Goal: Transaction & Acquisition: Purchase product/service

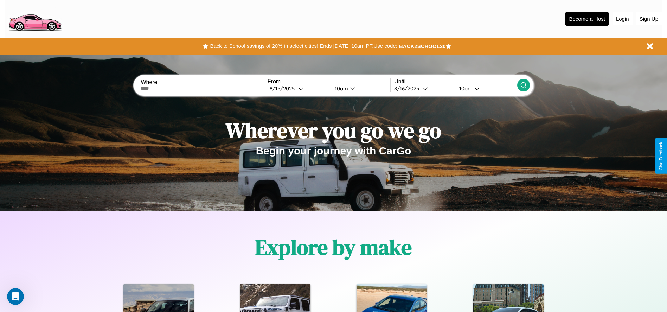
click at [202, 88] on input "text" at bounding box center [202, 88] width 123 height 6
type input "**********"
click at [298, 88] on div "8 / 15 / 2025" at bounding box center [284, 88] width 28 height 7
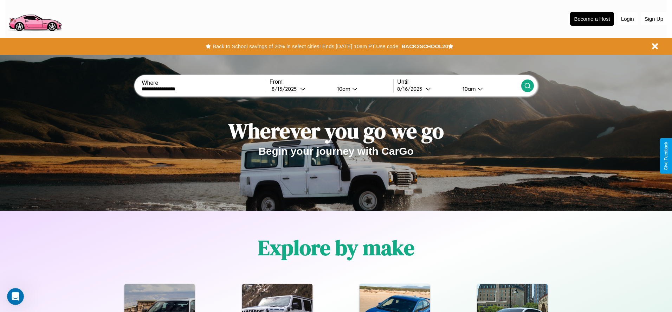
select select "*"
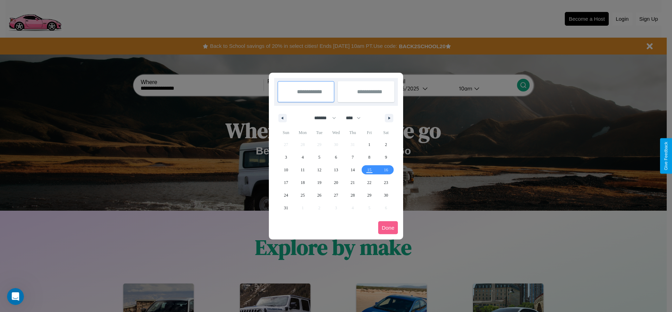
drag, startPoint x: 322, startPoint y: 118, endPoint x: 336, endPoint y: 141, distance: 27.1
click at [322, 118] on select "******* ******** ***** ***** *** **** **** ****** ********* ******* ******** **…" at bounding box center [324, 118] width 30 height 12
drag, startPoint x: 356, startPoint y: 118, endPoint x: 336, endPoint y: 141, distance: 30.9
click at [356, 118] on select "**** **** **** **** **** **** **** **** **** **** **** **** **** **** **** ****…" at bounding box center [352, 118] width 21 height 12
select select "****"
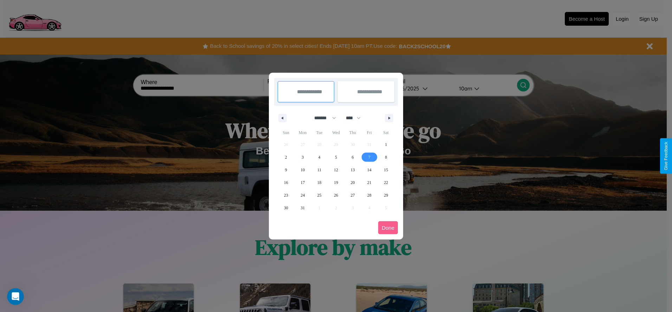
click at [369, 157] on span "7" at bounding box center [369, 157] width 2 height 13
type input "**********"
click at [286, 169] on span "9" at bounding box center [286, 169] width 2 height 13
type input "**********"
click at [388, 227] on button "Done" at bounding box center [388, 227] width 20 height 13
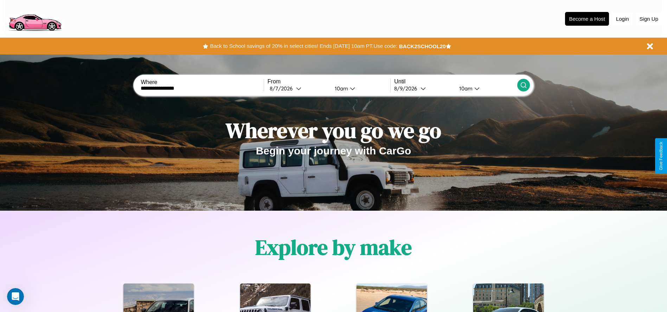
click at [523, 85] on icon at bounding box center [523, 85] width 7 height 7
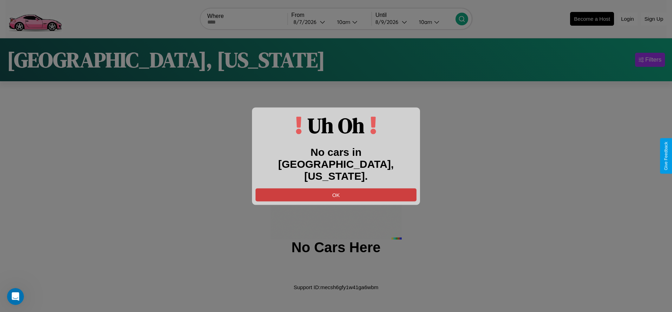
click at [336, 188] on button "OK" at bounding box center [336, 194] width 161 height 13
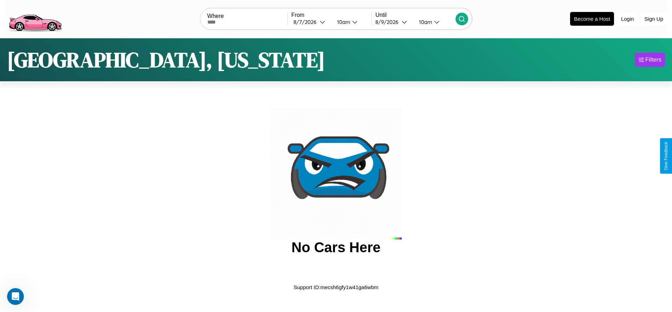
click at [35, 18] on img at bounding box center [34, 19] width 59 height 30
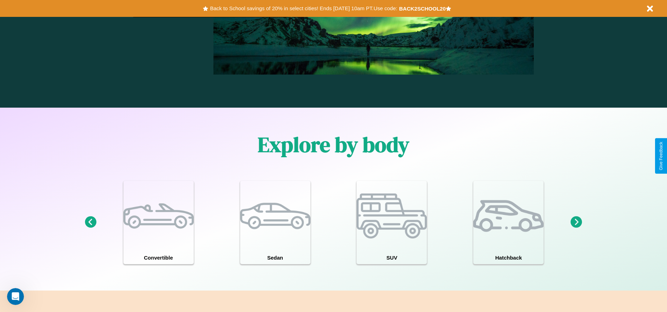
scroll to position [613, 0]
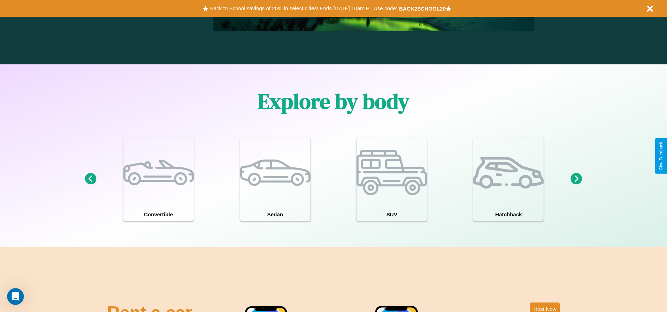
click at [576, 179] on icon at bounding box center [576, 179] width 12 height 12
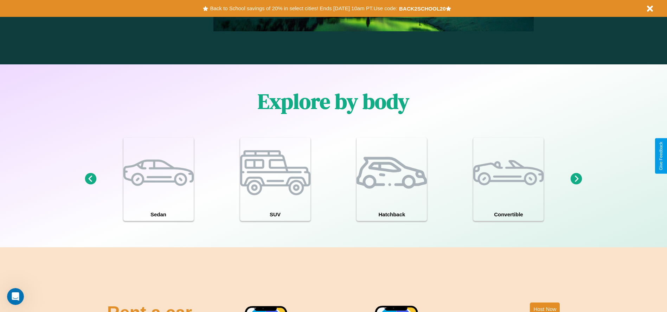
click at [576, 179] on icon at bounding box center [576, 179] width 12 height 12
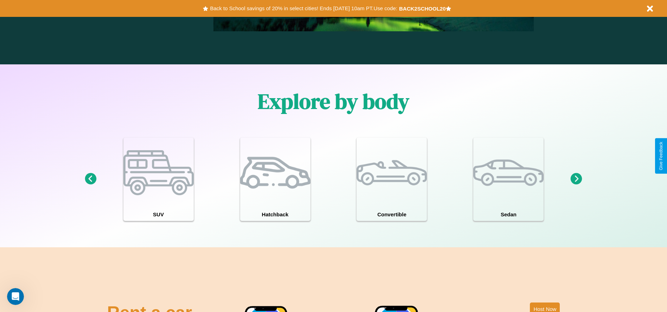
click at [576, 179] on icon at bounding box center [576, 179] width 12 height 12
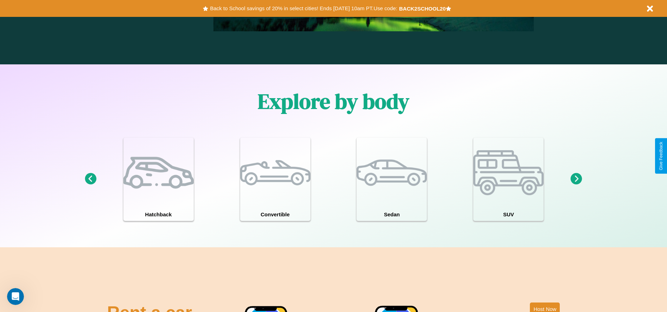
click at [576, 179] on icon at bounding box center [576, 179] width 12 height 12
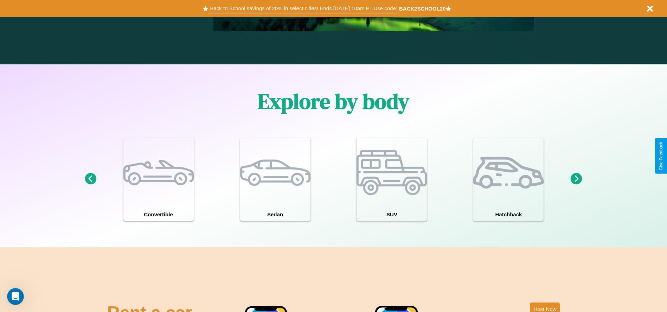
click at [303, 8] on button "Back to School savings of 20% in select cities! Ends 9/1 at 10am PT. Use code:" at bounding box center [303, 9] width 190 height 10
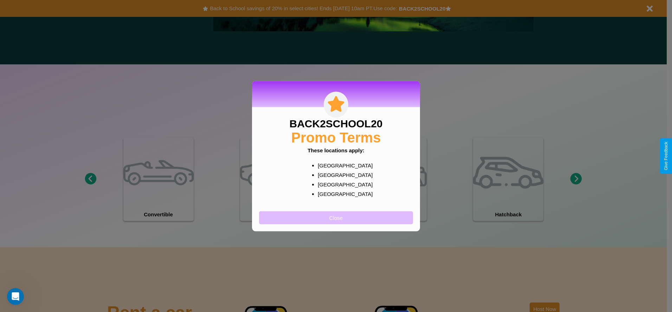
click at [336, 217] on button "Close" at bounding box center [336, 217] width 154 height 13
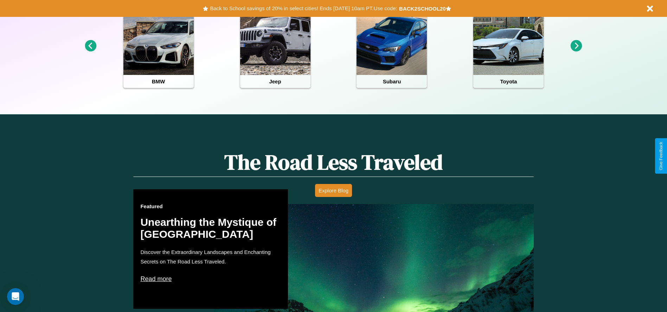
scroll to position [0, 0]
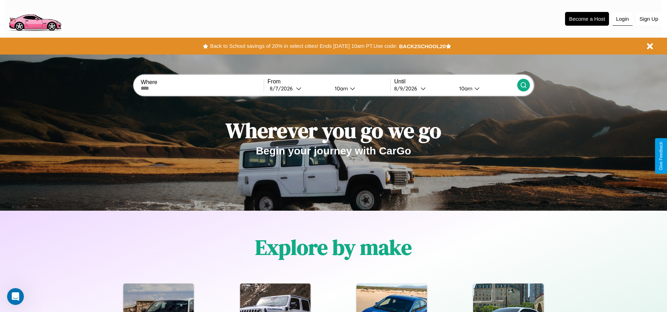
click at [622, 19] on button "Login" at bounding box center [622, 18] width 20 height 13
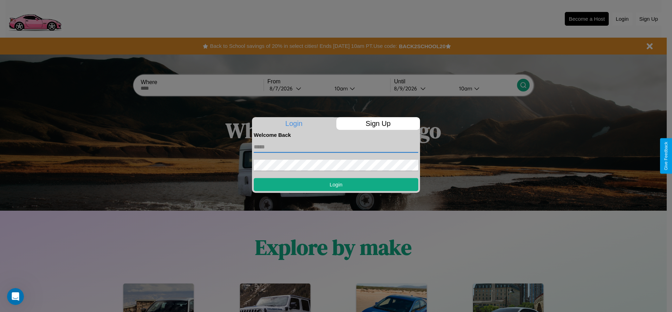
click at [336, 147] on input "text" at bounding box center [336, 146] width 164 height 11
type input "**********"
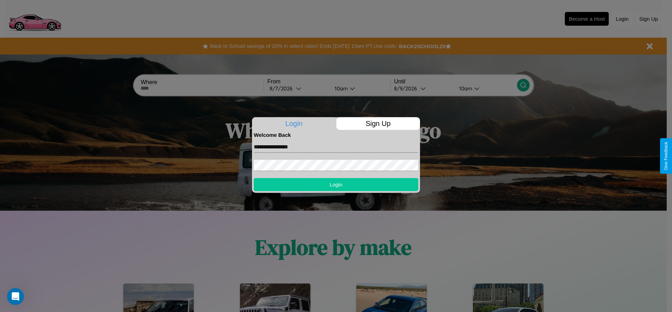
click at [336, 184] on button "Login" at bounding box center [336, 184] width 164 height 13
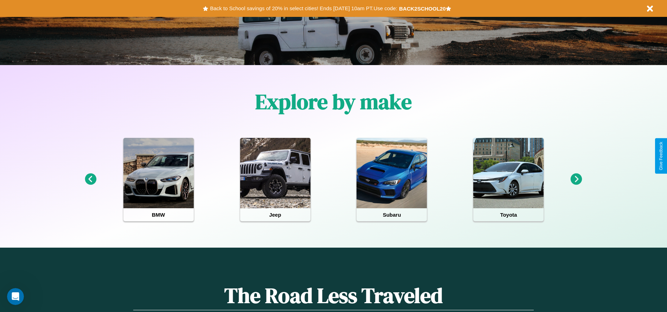
scroll to position [146, 0]
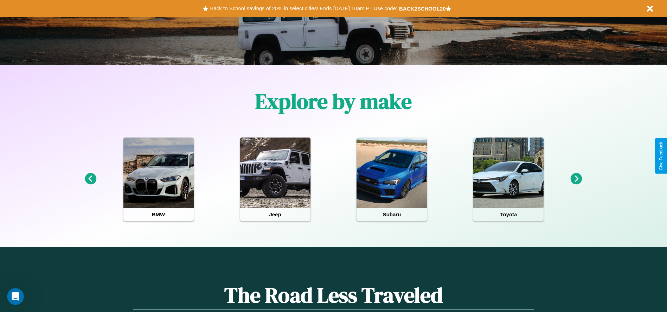
click at [576, 179] on icon at bounding box center [576, 179] width 12 height 12
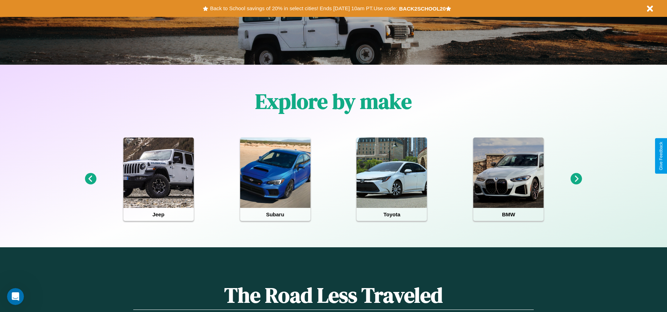
click at [576, 179] on icon at bounding box center [576, 179] width 12 height 12
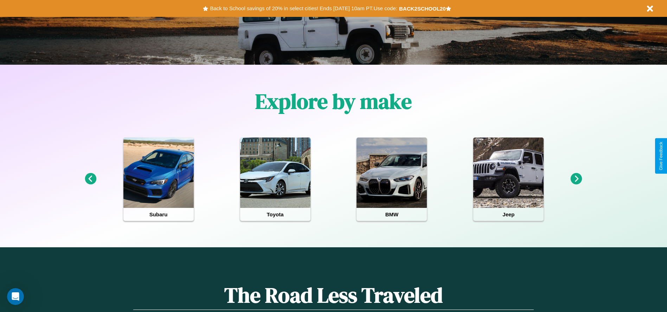
click at [576, 179] on icon at bounding box center [576, 179] width 12 height 12
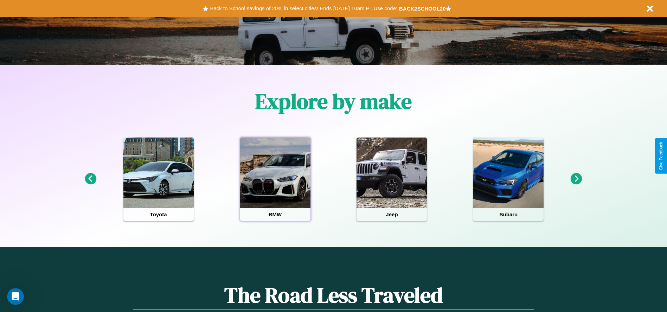
click at [275, 179] on div at bounding box center [275, 172] width 70 height 70
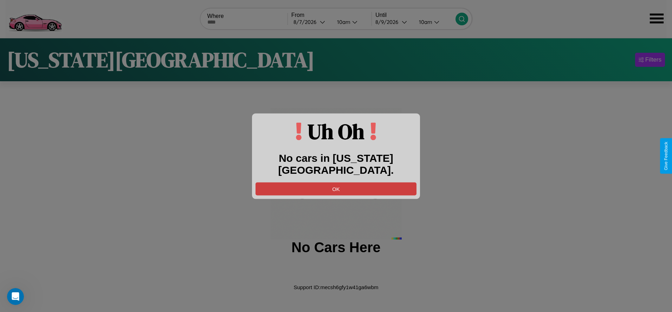
click at [336, 182] on button "OK" at bounding box center [336, 188] width 161 height 13
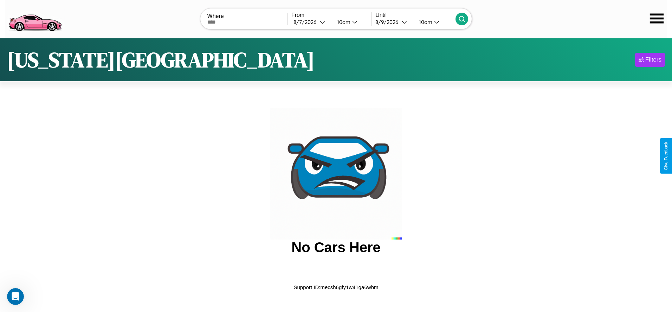
click at [247, 22] on input "text" at bounding box center [247, 22] width 80 height 6
type input "**********"
click at [311, 22] on div "8 / 7 / 2026" at bounding box center [306, 22] width 26 height 7
select select "*"
select select "****"
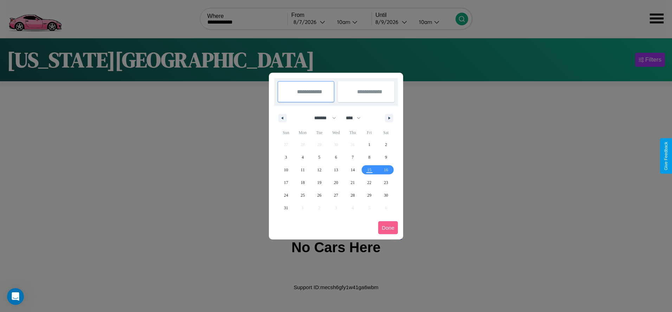
click at [322, 118] on select "******* ******** ***** ***** *** **** **** ****** ********* ******* ******** **…" at bounding box center [324, 118] width 30 height 12
select select "*"
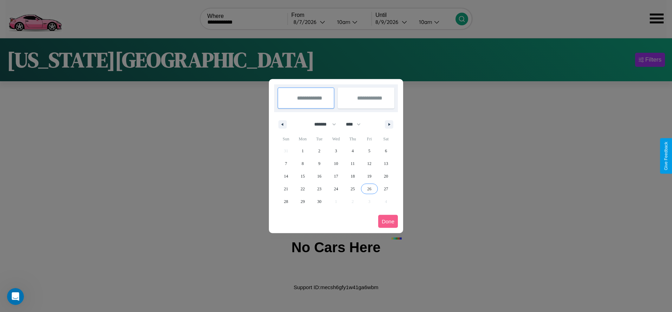
click at [369, 188] on span "26" at bounding box center [369, 188] width 4 height 13
type input "**********"
click at [389, 124] on icon "button" at bounding box center [391, 124] width 4 height 3
select select "*"
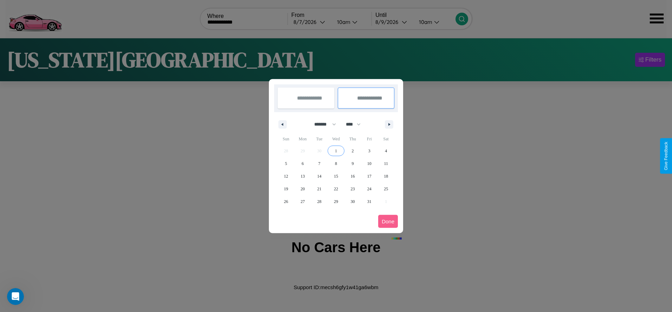
click at [336, 150] on span "1" at bounding box center [336, 150] width 2 height 13
type input "**********"
select select "*"
click at [388, 221] on button "Done" at bounding box center [388, 221] width 20 height 13
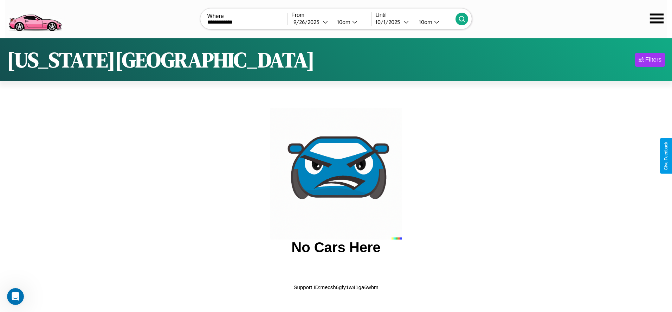
click at [425, 22] on div "10am" at bounding box center [424, 22] width 19 height 7
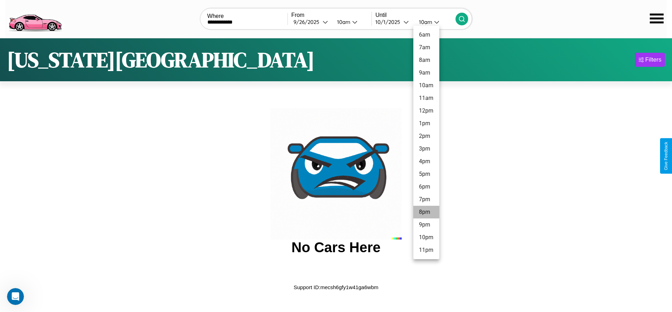
click at [426, 212] on li "8pm" at bounding box center [426, 212] width 26 height 13
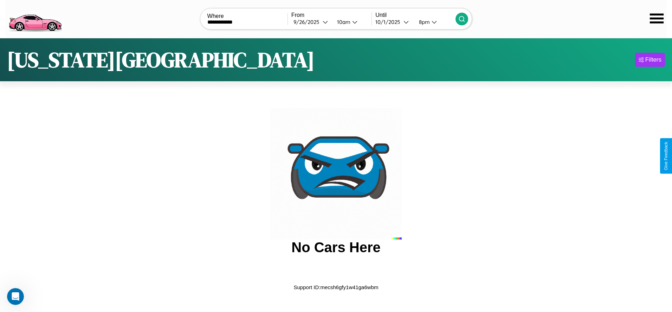
click at [462, 19] on icon at bounding box center [461, 18] width 7 height 7
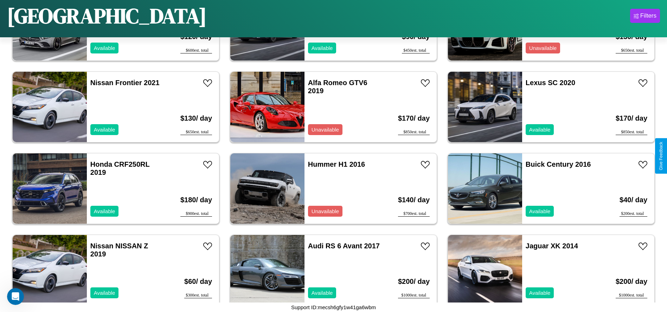
scroll to position [1872, 0]
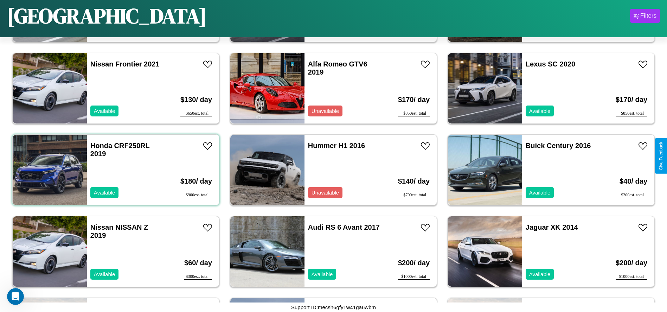
click at [115, 170] on div "Honda CRF250RL 2019 Available" at bounding box center [127, 170] width 81 height 70
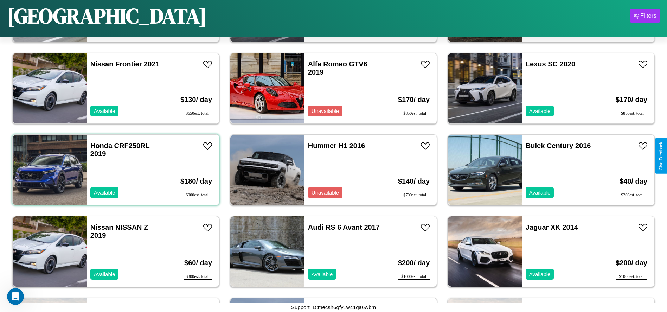
click at [115, 170] on div "Honda CRF250RL 2019 Available" at bounding box center [127, 170] width 81 height 70
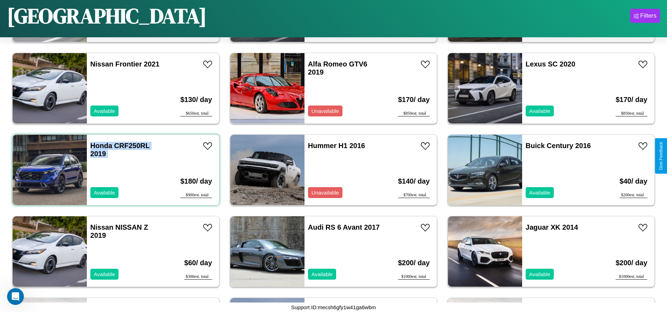
click at [115, 170] on div "Honda CRF250RL 2019 Available" at bounding box center [127, 170] width 81 height 70
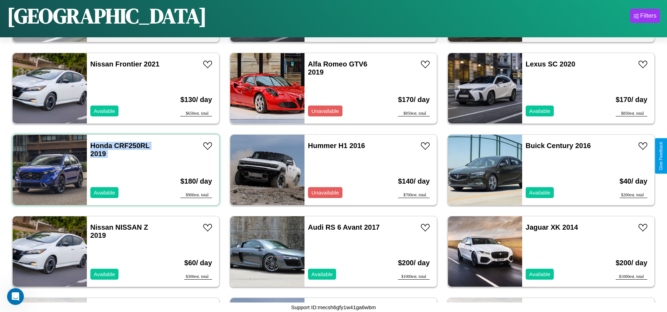
click at [115, 170] on div "Honda CRF250RL 2019 Available" at bounding box center [127, 170] width 81 height 70
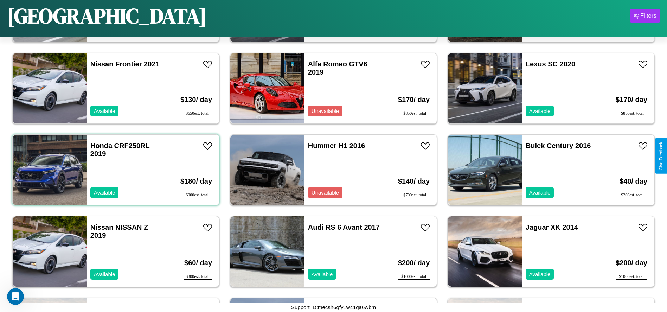
click at [115, 170] on div "Honda CRF250RL 2019 Available" at bounding box center [127, 170] width 81 height 70
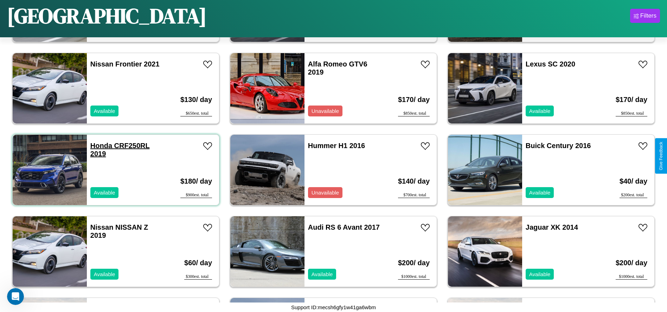
click at [100, 146] on link "Honda CRF250RL 2019" at bounding box center [119, 150] width 59 height 16
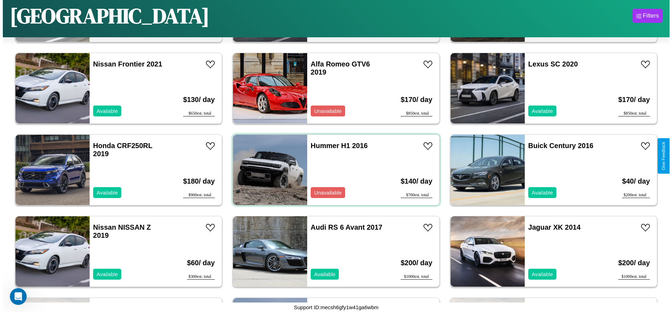
scroll to position [0, 0]
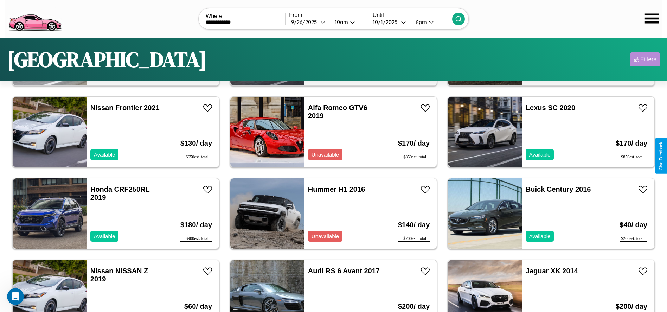
click at [645, 59] on div "Filters" at bounding box center [648, 59] width 16 height 7
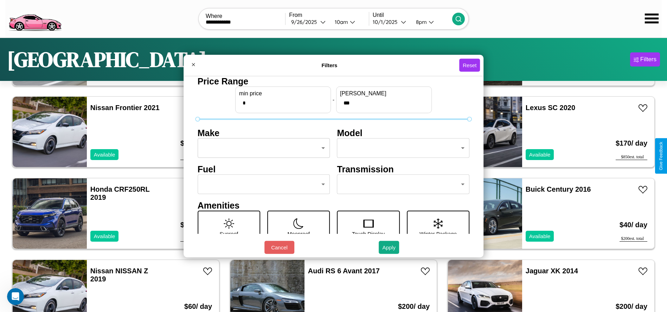
click at [261, 148] on body "**********" at bounding box center [333, 177] width 667 height 355
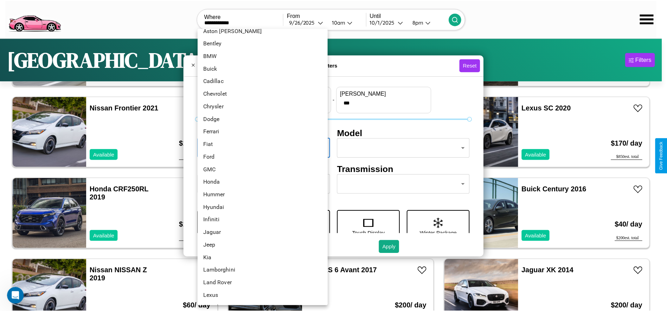
scroll to position [123, 0]
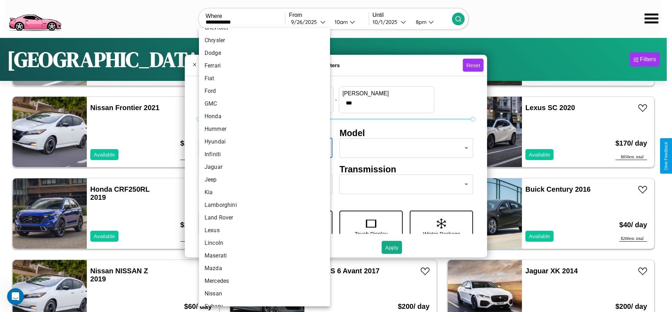
click at [262, 167] on li "Jaguar" at bounding box center [264, 167] width 131 height 13
type input "******"
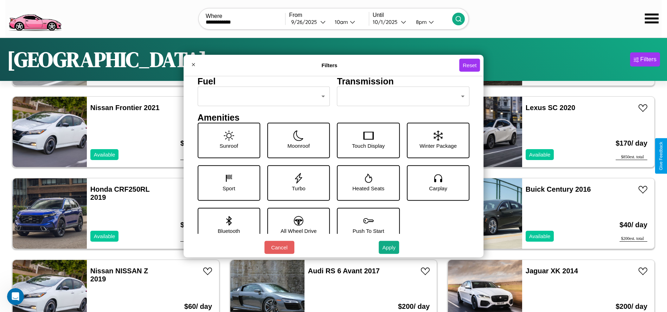
scroll to position [97, 0]
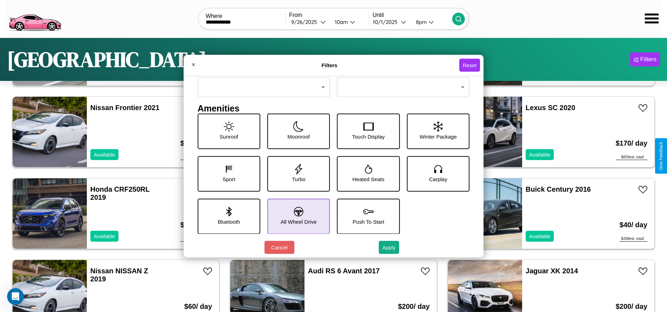
click at [296, 216] on icon at bounding box center [298, 211] width 9 height 9
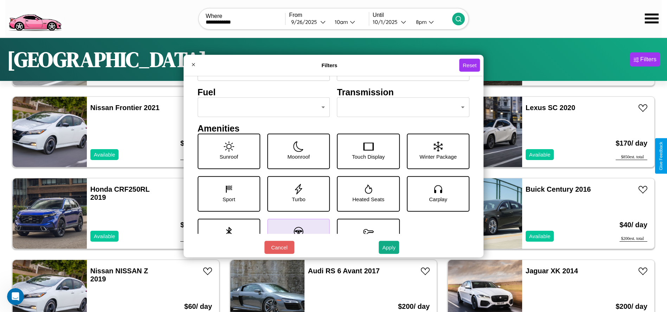
scroll to position [73, 0]
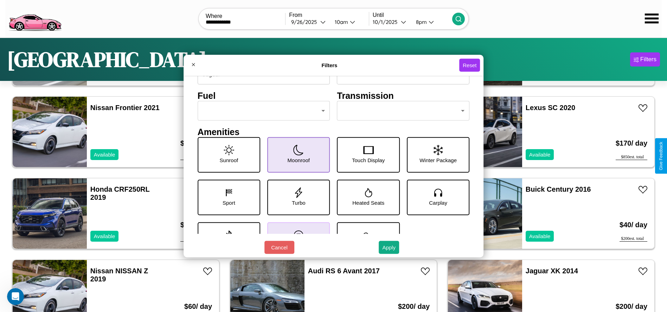
click at [296, 155] on icon at bounding box center [298, 149] width 11 height 11
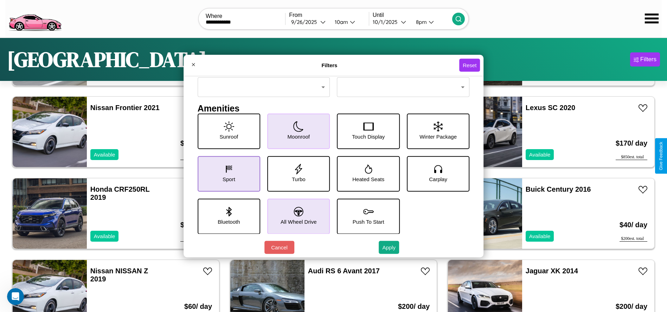
click at [227, 173] on icon at bounding box center [229, 168] width 11 height 11
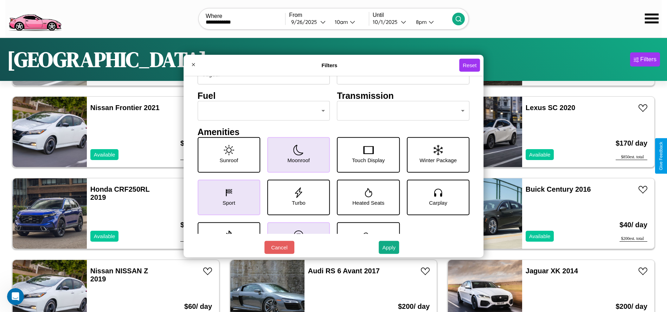
click at [296, 155] on icon at bounding box center [298, 149] width 11 height 11
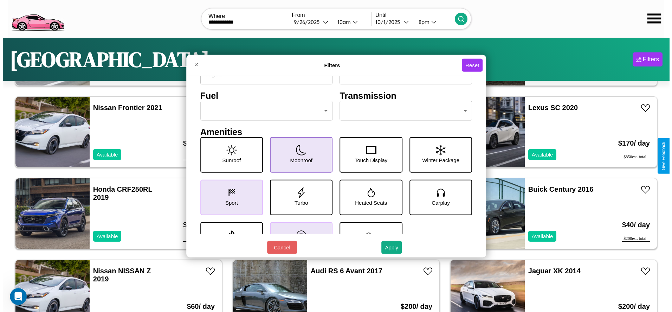
scroll to position [97, 0]
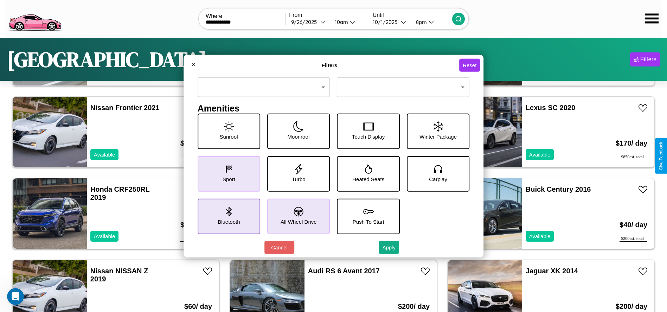
click at [227, 216] on icon at bounding box center [228, 211] width 5 height 9
click at [389, 247] on button "Apply" at bounding box center [389, 247] width 20 height 13
